Goal: Navigation & Orientation: Find specific page/section

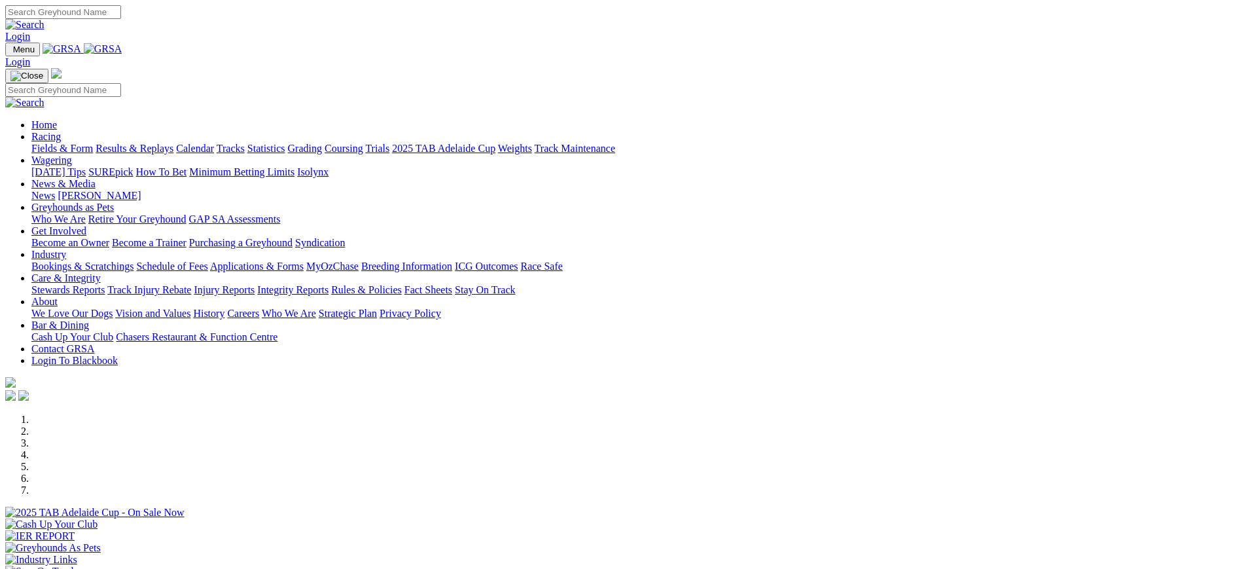
click at [122, 55] on img at bounding box center [103, 49] width 39 height 12
click at [55, 190] on link "News" at bounding box center [43, 195] width 24 height 11
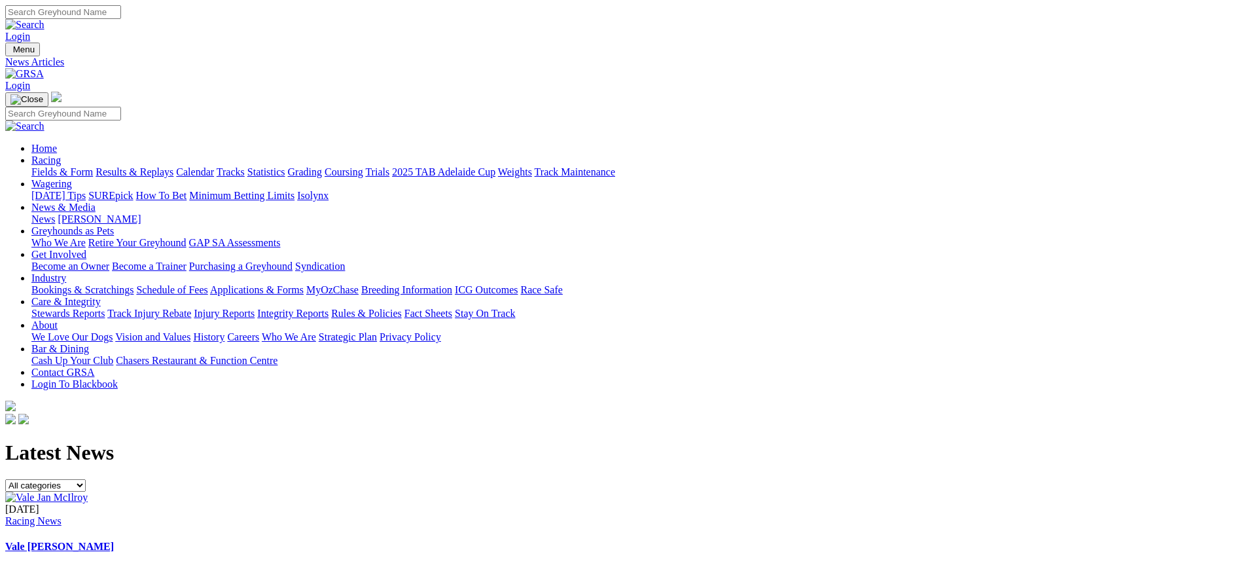
click at [44, 68] on img at bounding box center [24, 74] width 39 height 12
